Goal: Information Seeking & Learning: Learn about a topic

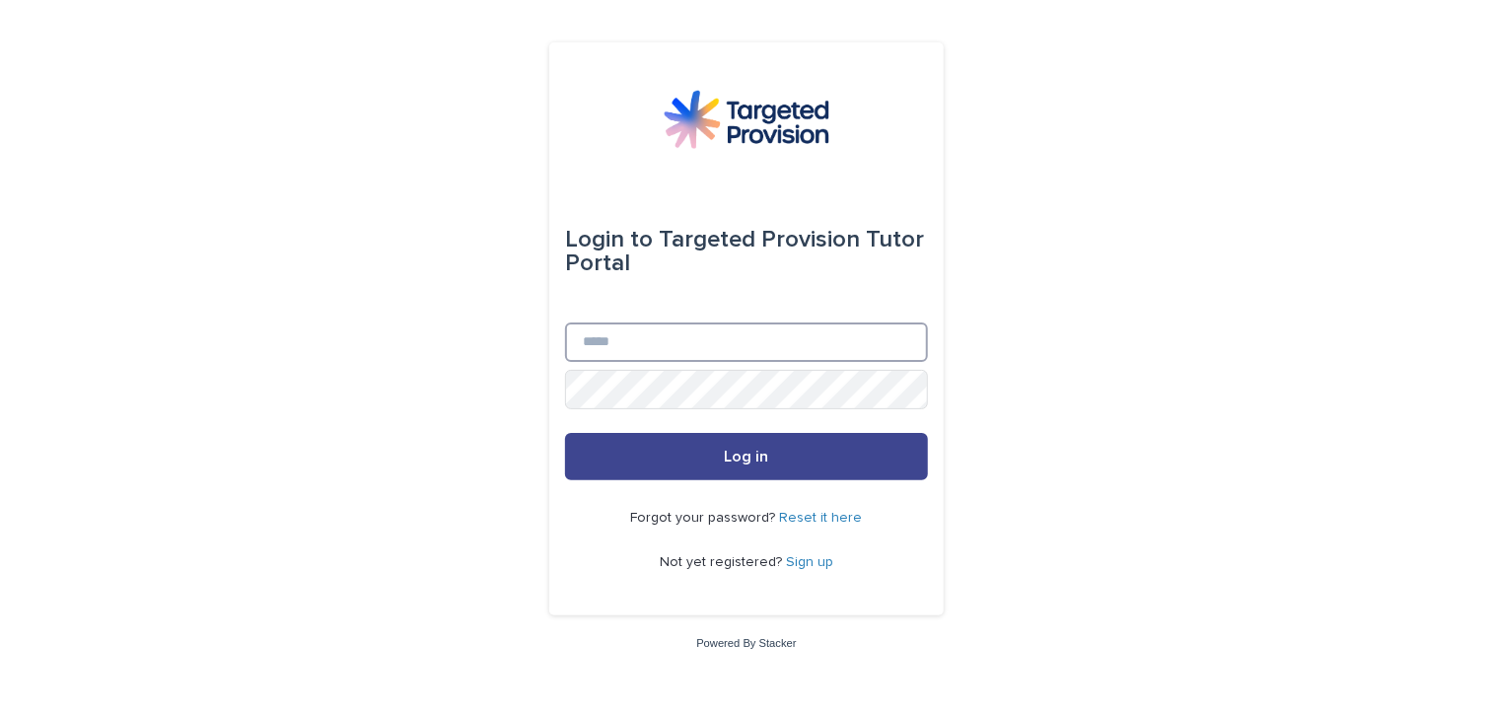
type input "**********"
click at [747, 465] on button "Log in" at bounding box center [746, 456] width 363 height 47
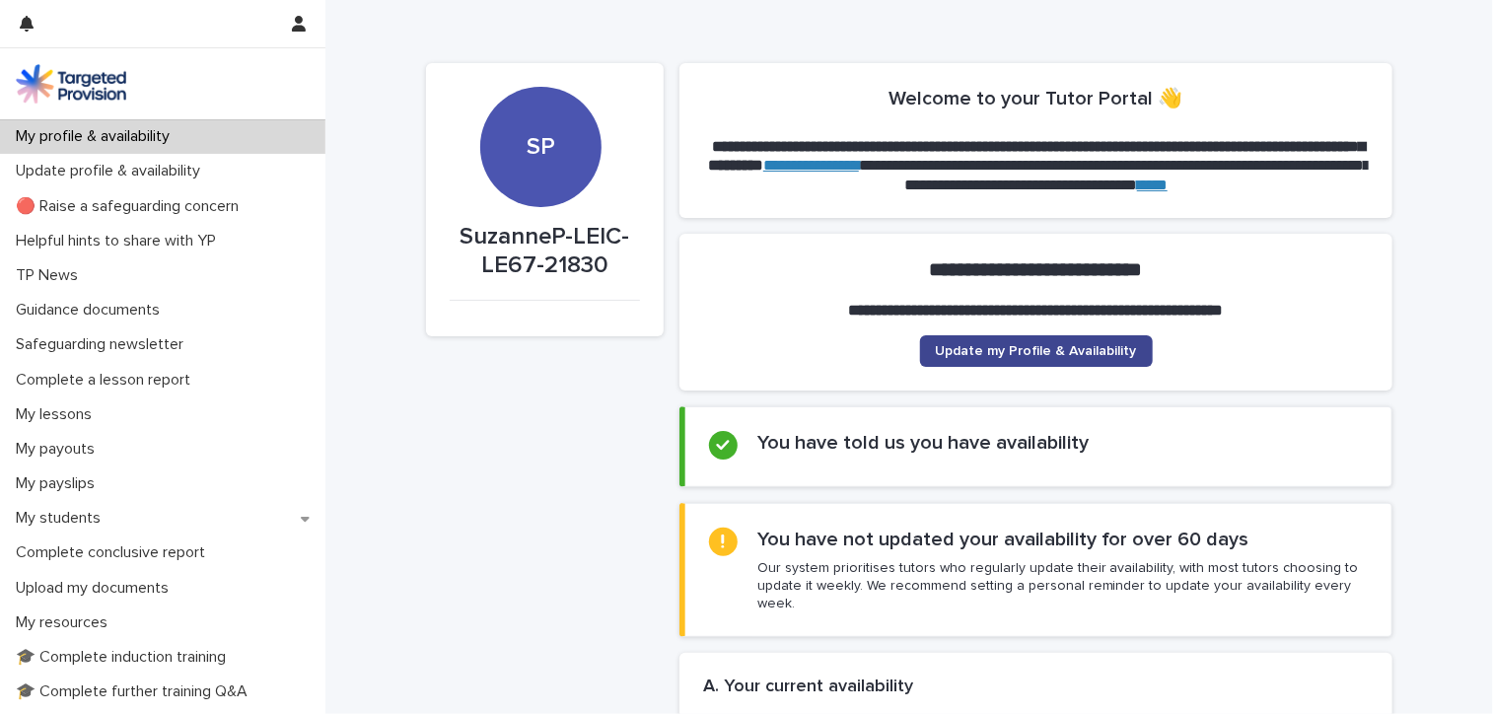
click at [1029, 340] on link "Update my Profile & Availability" at bounding box center [1036, 351] width 233 height 32
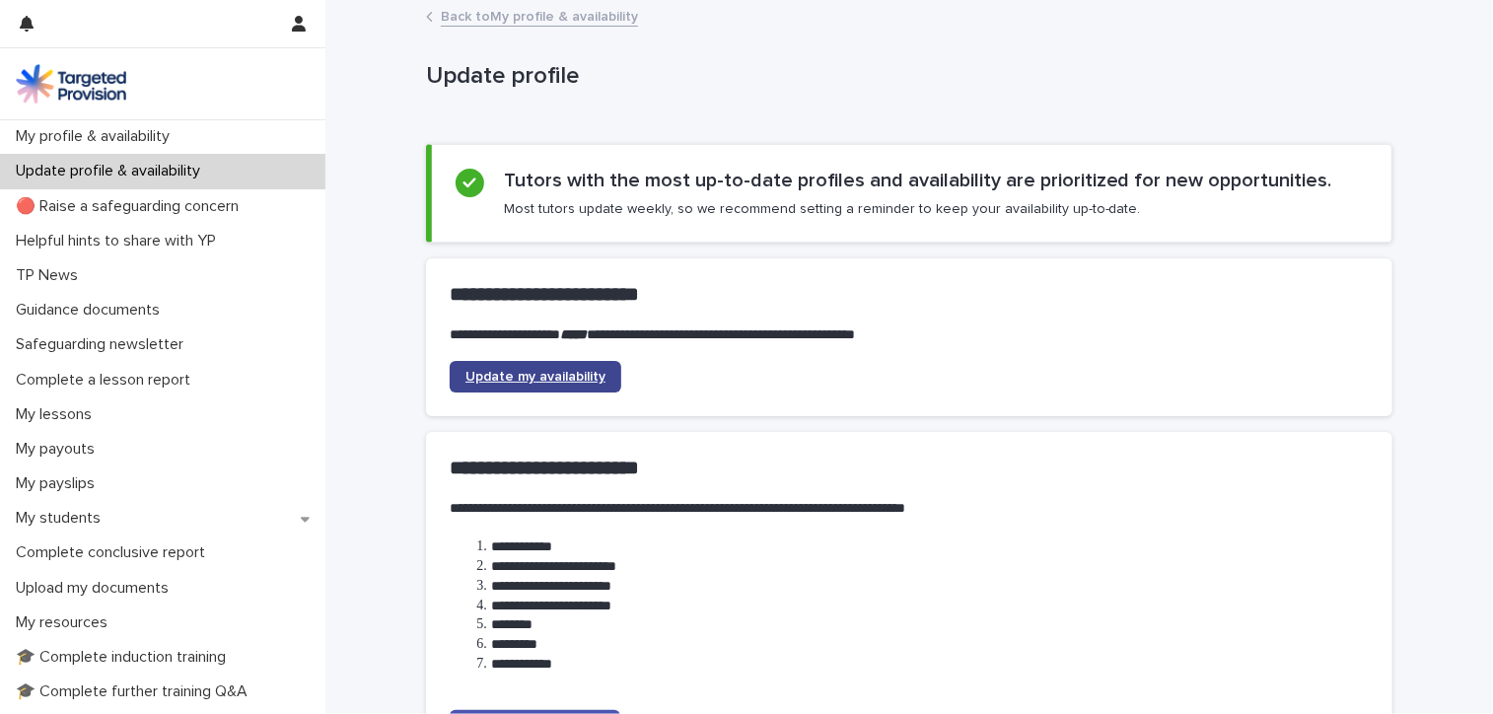
click at [565, 375] on span "Update my availability" at bounding box center [535, 377] width 140 height 14
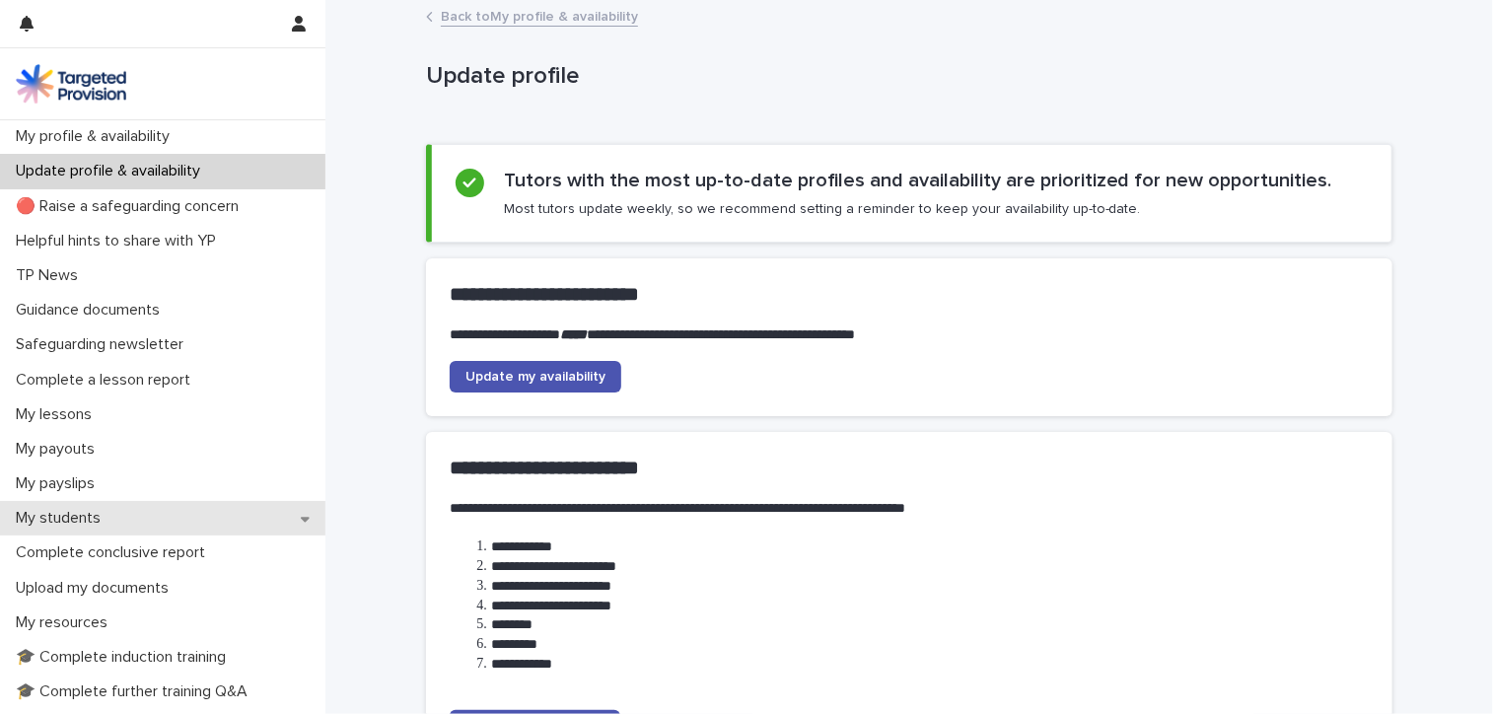
click at [71, 518] on p "My students" at bounding box center [62, 518] width 108 height 19
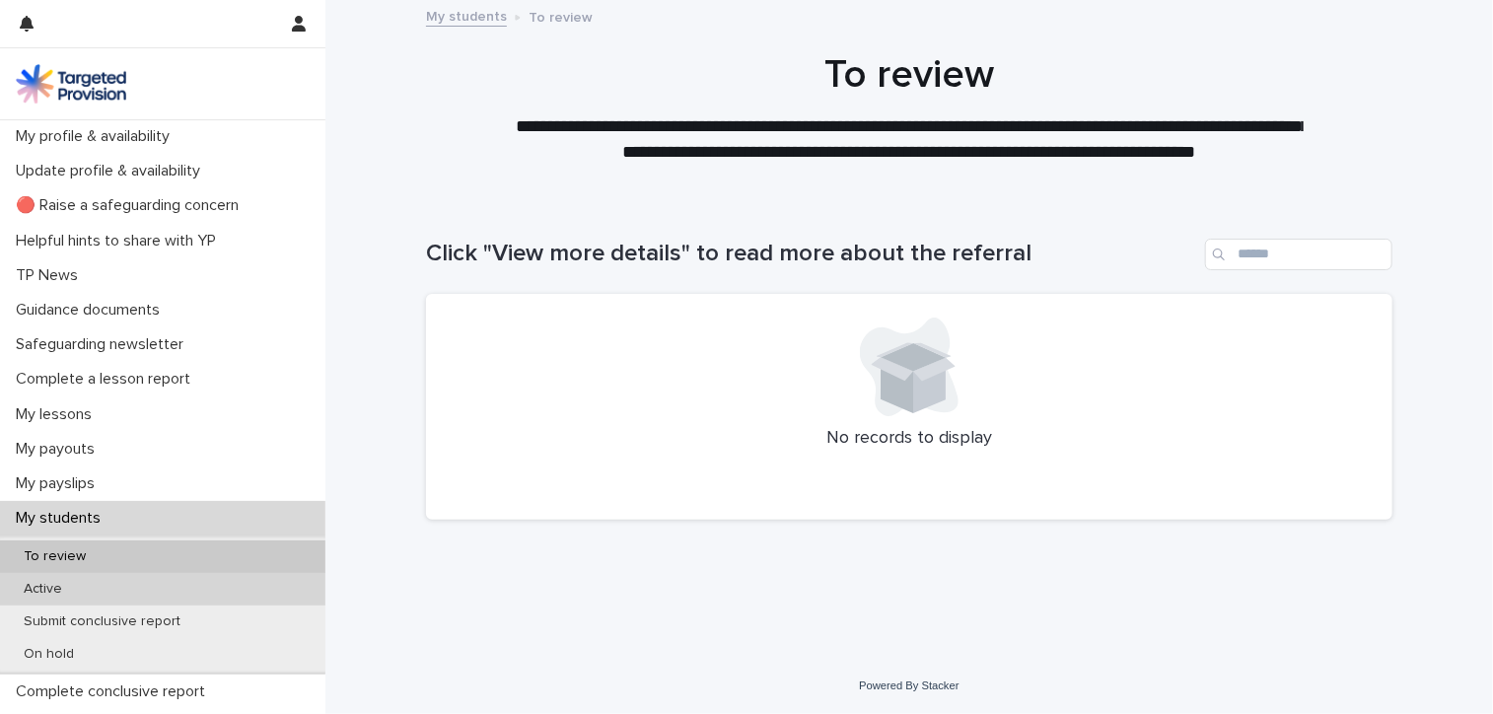
click at [53, 593] on p "Active" at bounding box center [43, 589] width 70 height 17
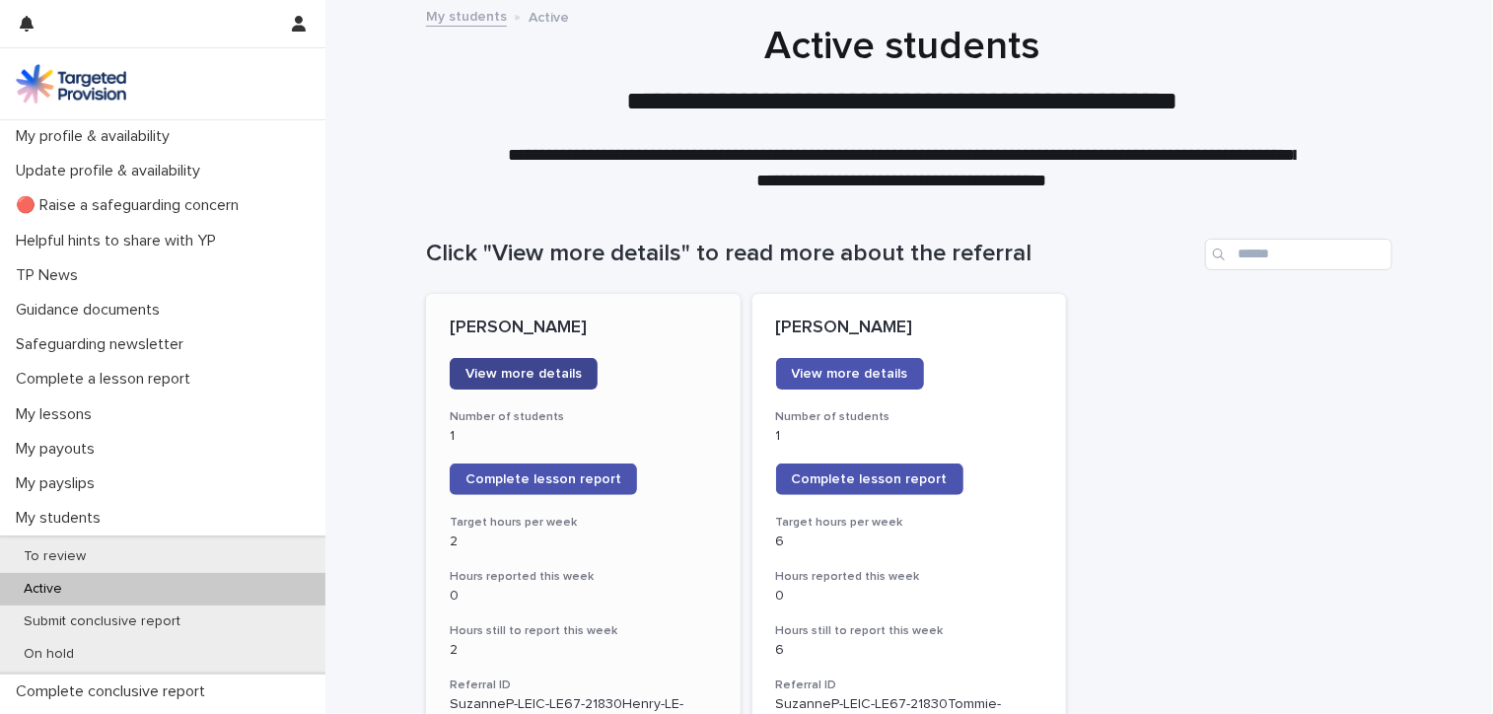
click at [505, 385] on link "View more details" at bounding box center [524, 374] width 148 height 32
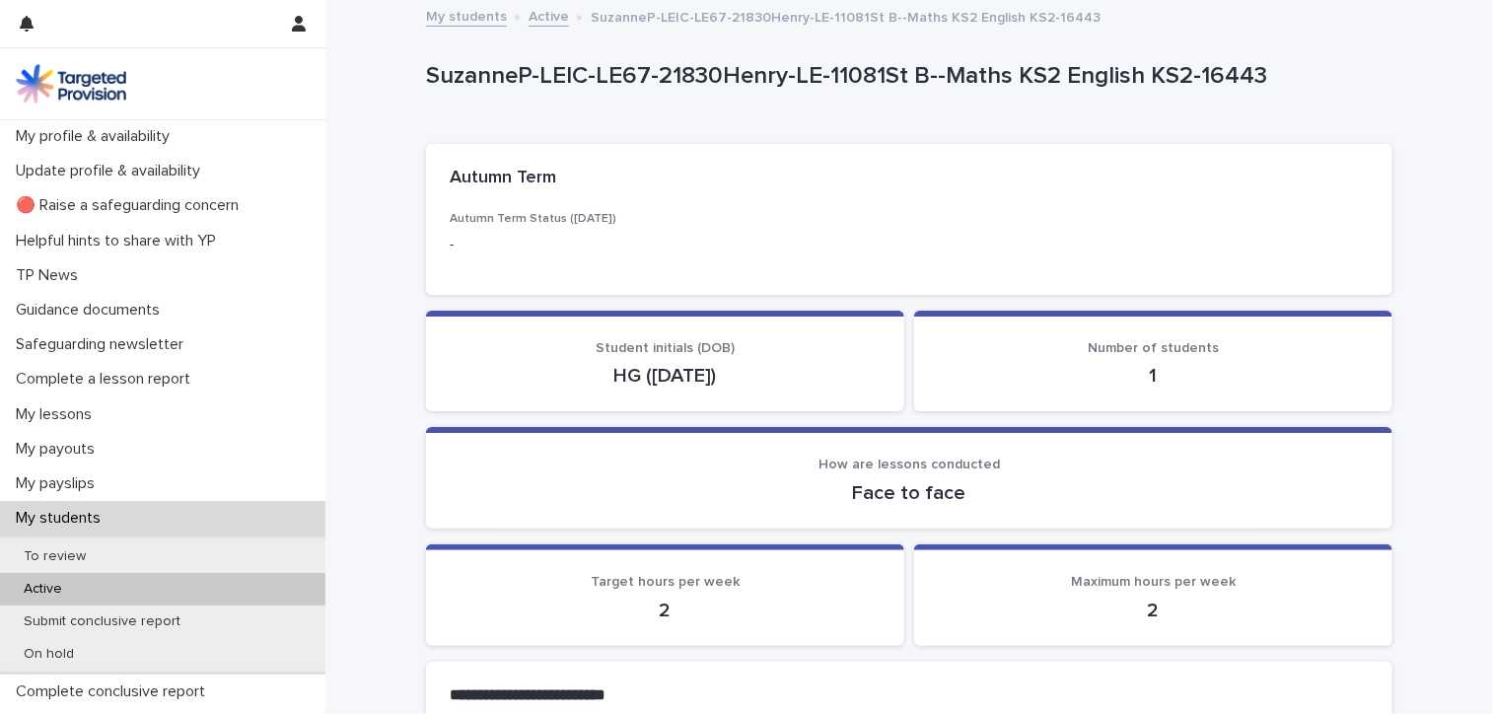
click at [0, 0] on link "Electronic Resources Helpdesk" at bounding box center [0, 0] width 0 height 0
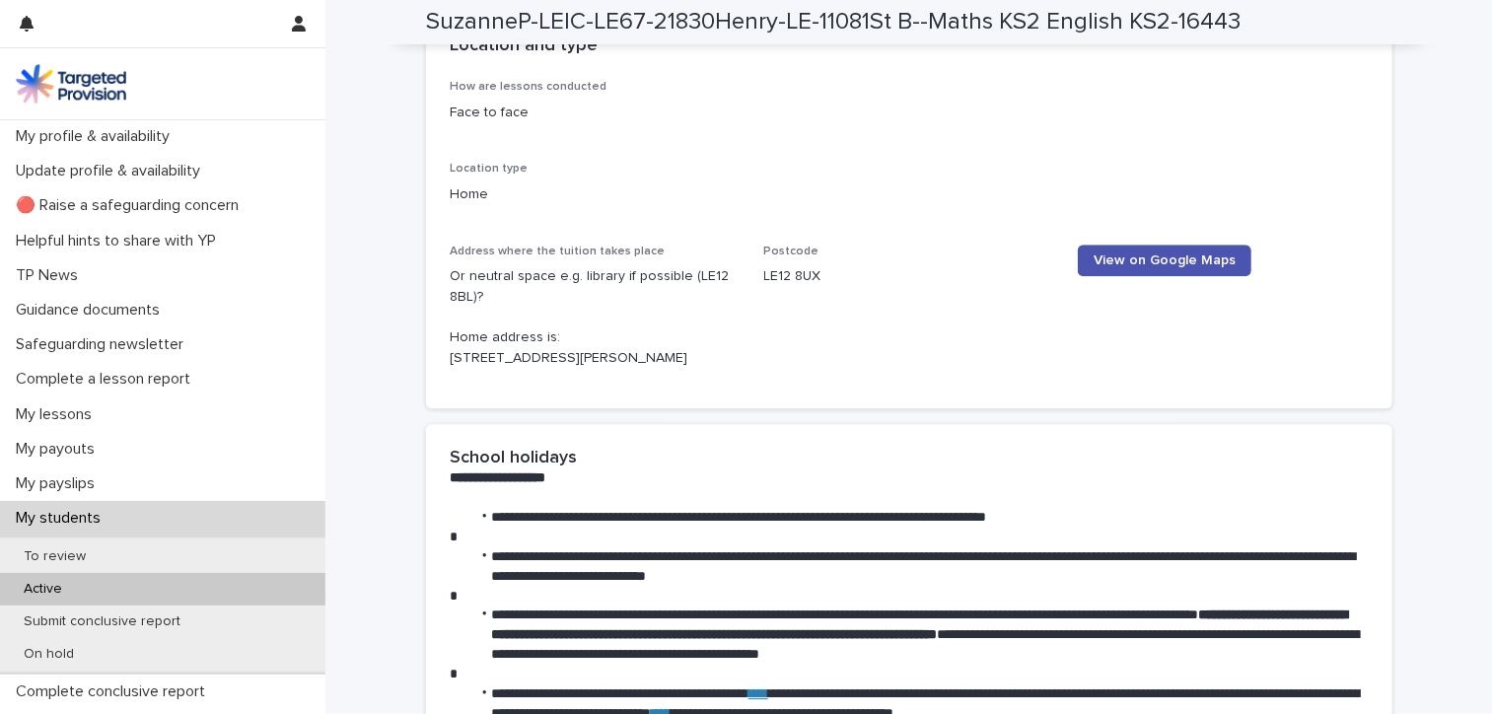
scroll to position [2682, 0]
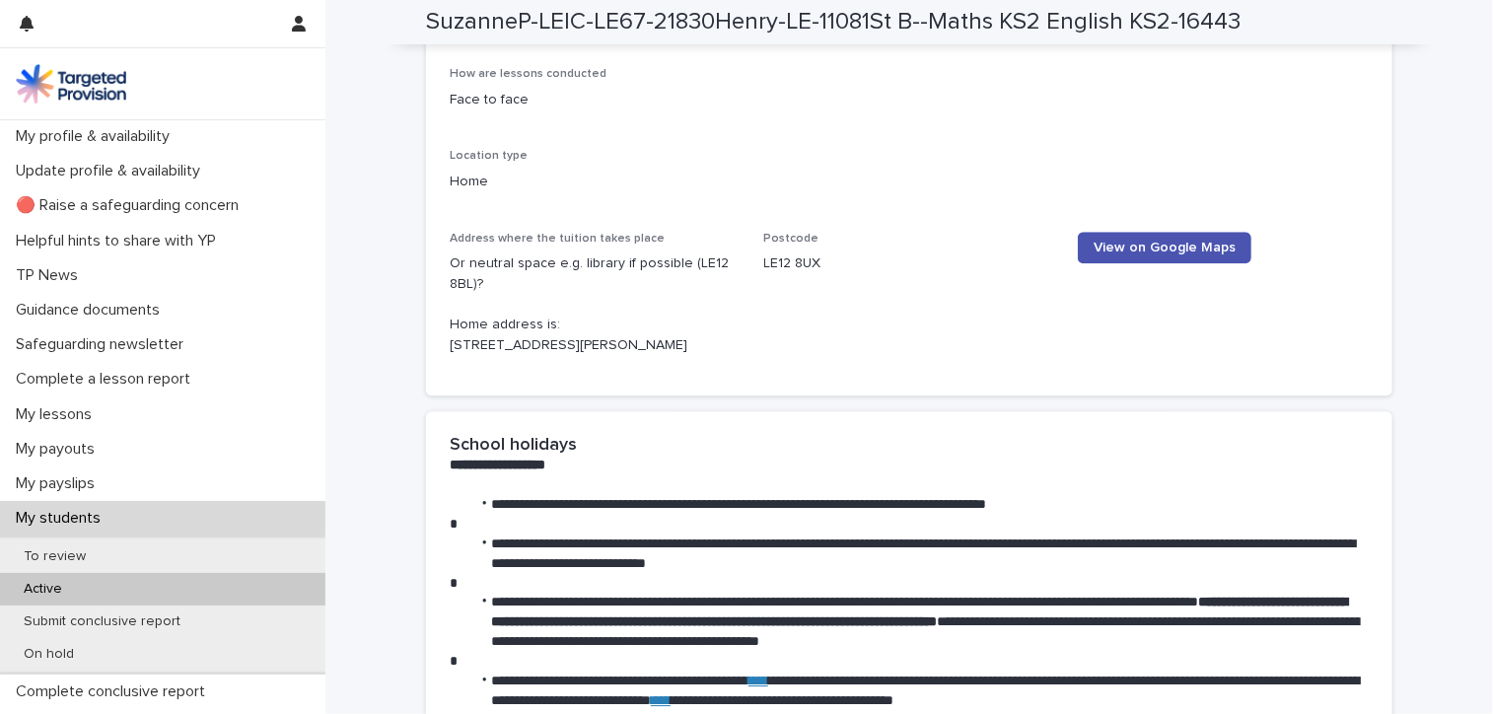
click at [88, 86] on img at bounding box center [71, 83] width 110 height 39
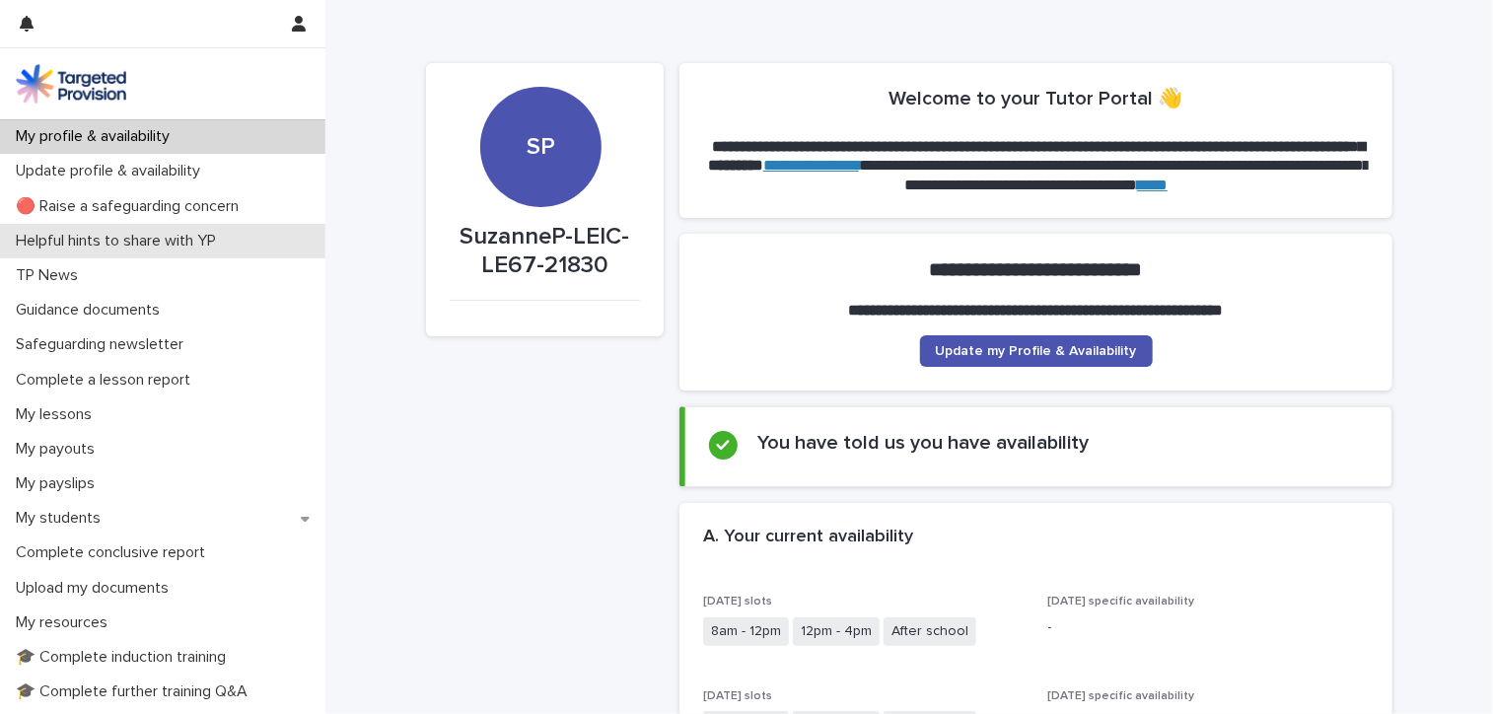
click at [205, 243] on p "Helpful hints to share with YP" at bounding box center [120, 241] width 224 height 19
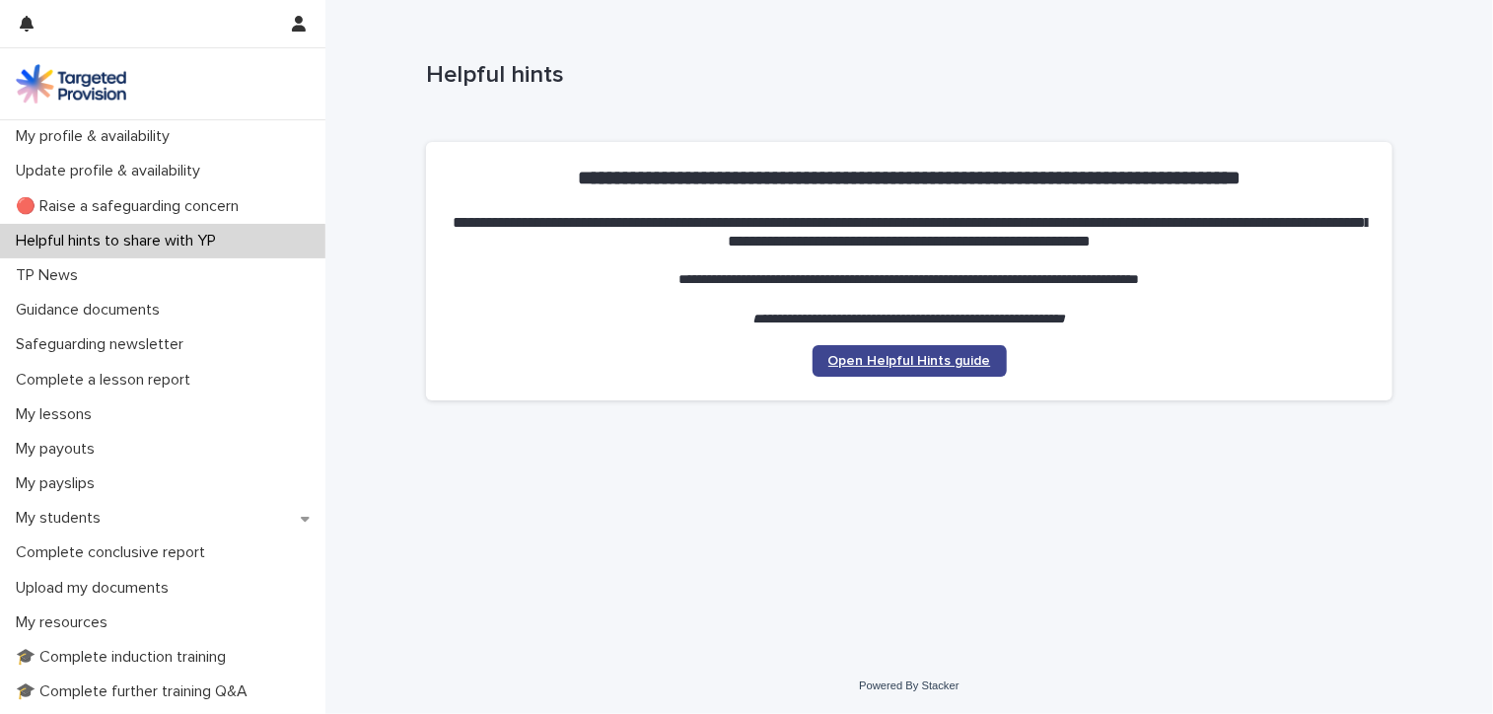
click at [970, 362] on span "Open Helpful Hints guide" at bounding box center [909, 361] width 163 height 14
click at [887, 368] on link "Open Helpful Hints guide" at bounding box center [910, 361] width 194 height 32
